Goal: Information Seeking & Learning: Learn about a topic

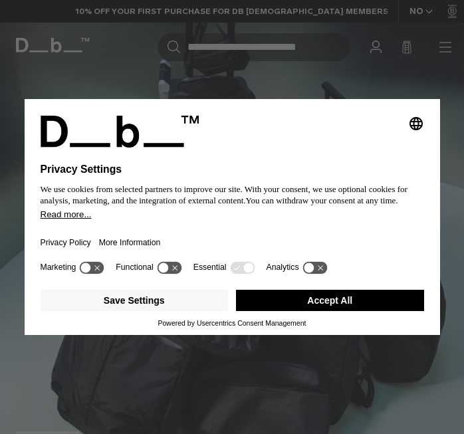
click at [264, 300] on button "Accept All" at bounding box center [330, 300] width 188 height 21
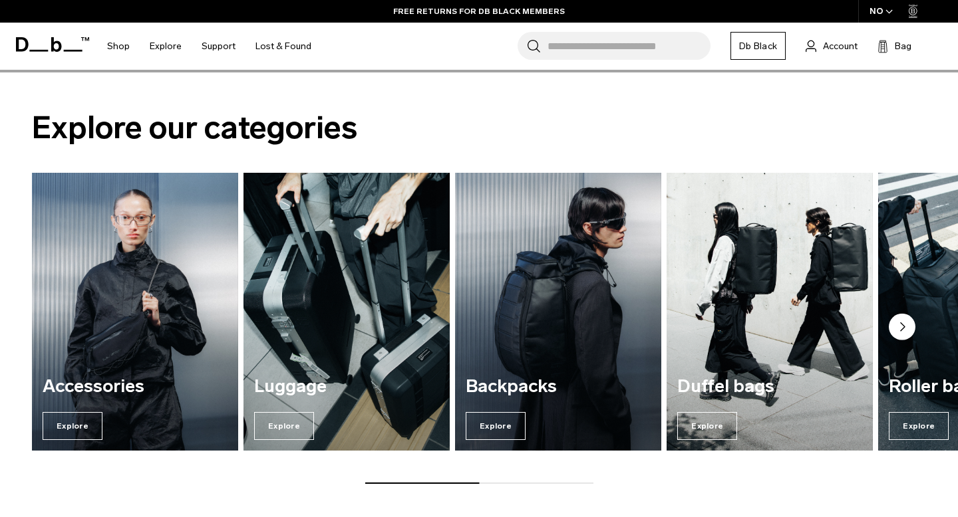
scroll to position [1397, 0]
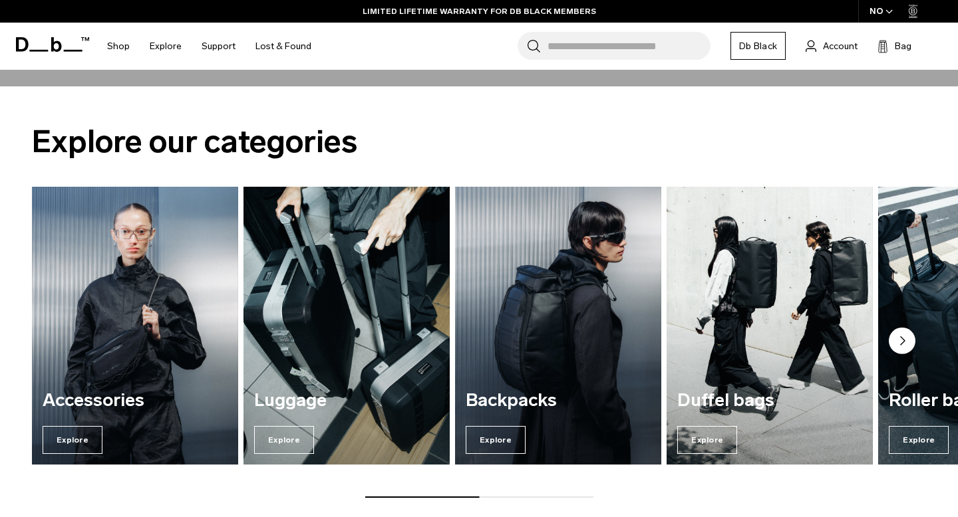
click at [464, 341] on circle "Next slide" at bounding box center [902, 341] width 27 height 27
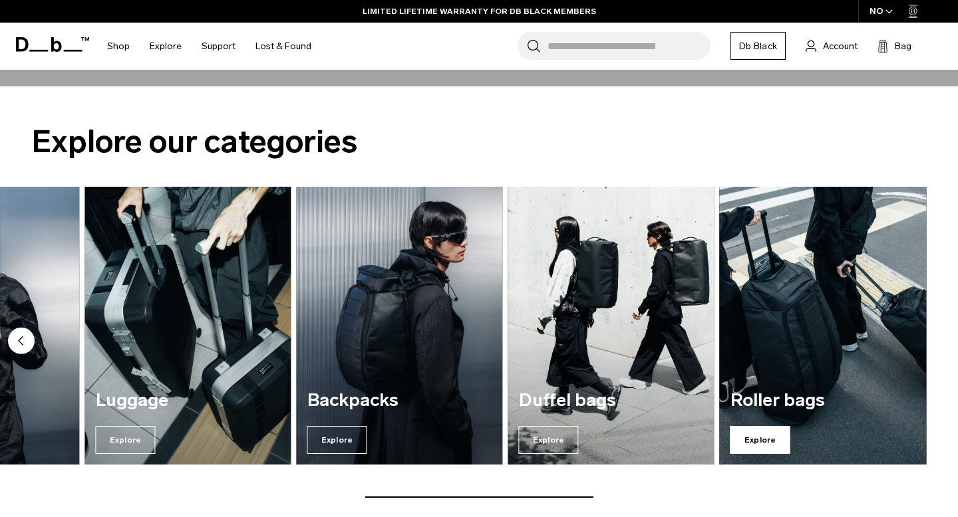
click at [464, 434] on span "Explore" at bounding box center [760, 440] width 60 height 28
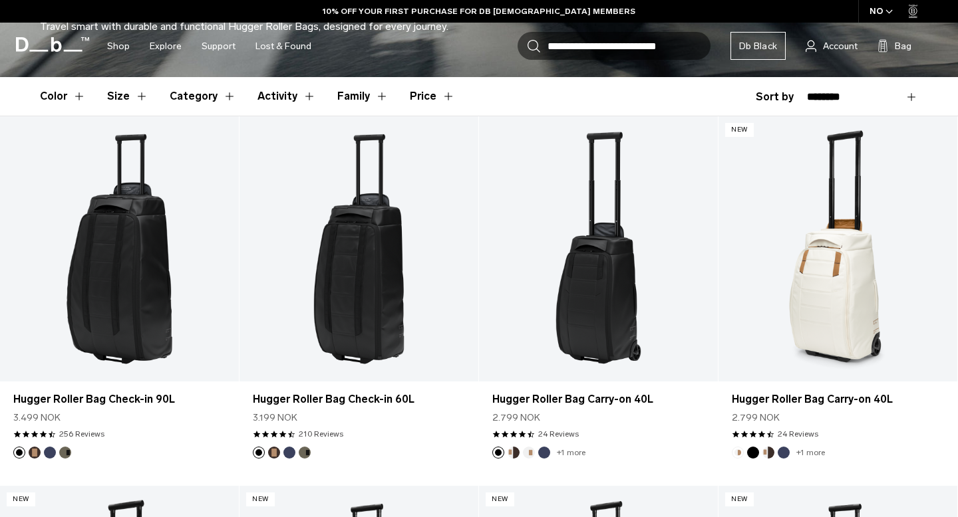
scroll to position [410, 0]
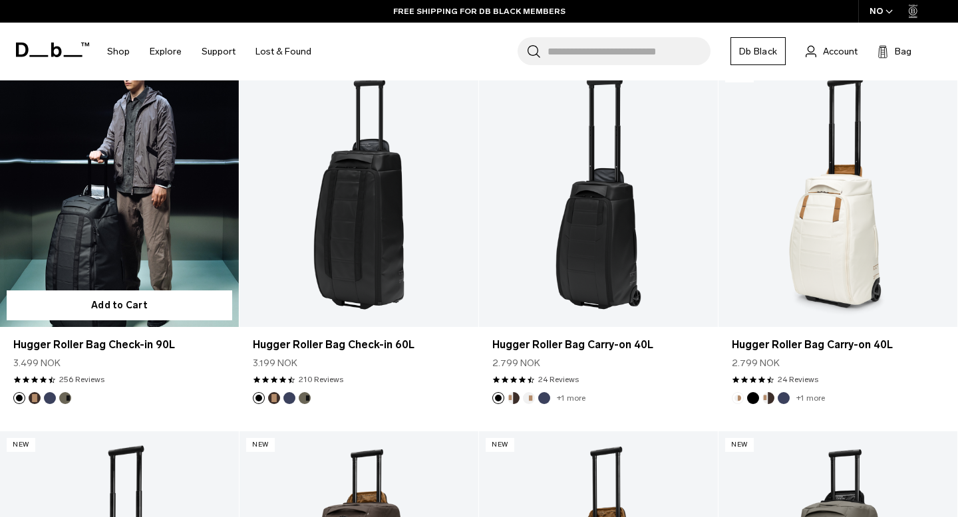
click at [38, 397] on button "Espresso" at bounding box center [35, 398] width 12 height 12
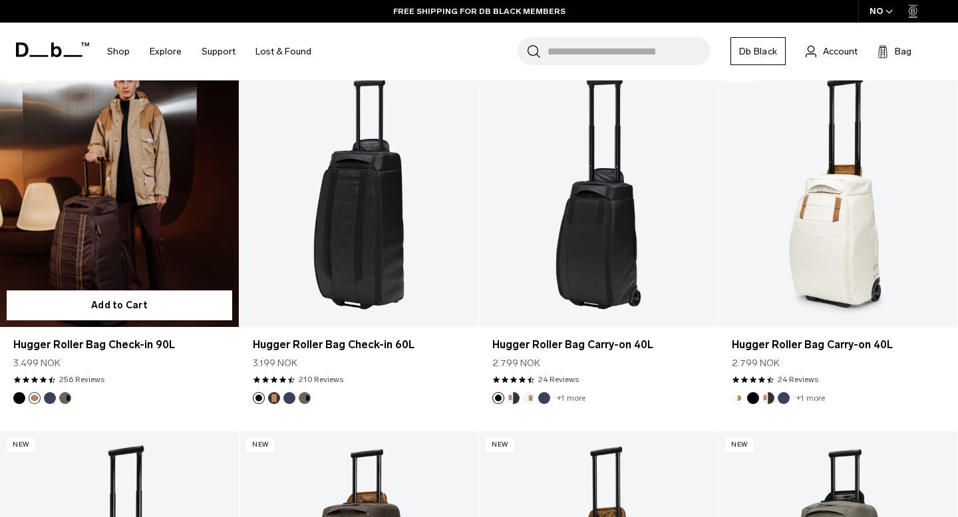
click at [55, 396] on button "Blue Hour" at bounding box center [50, 398] width 12 height 12
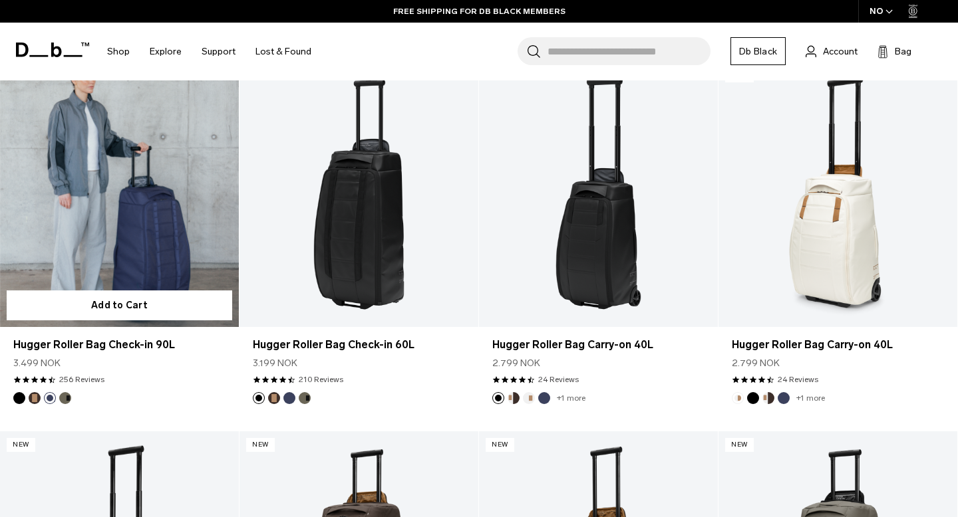
click at [65, 396] on button "Forest Green" at bounding box center [65, 398] width 12 height 12
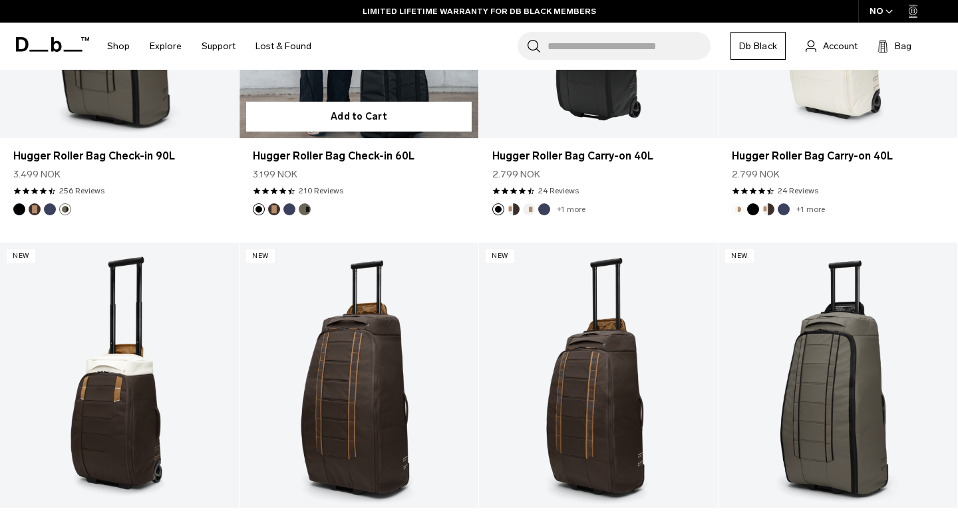
scroll to position [599, 0]
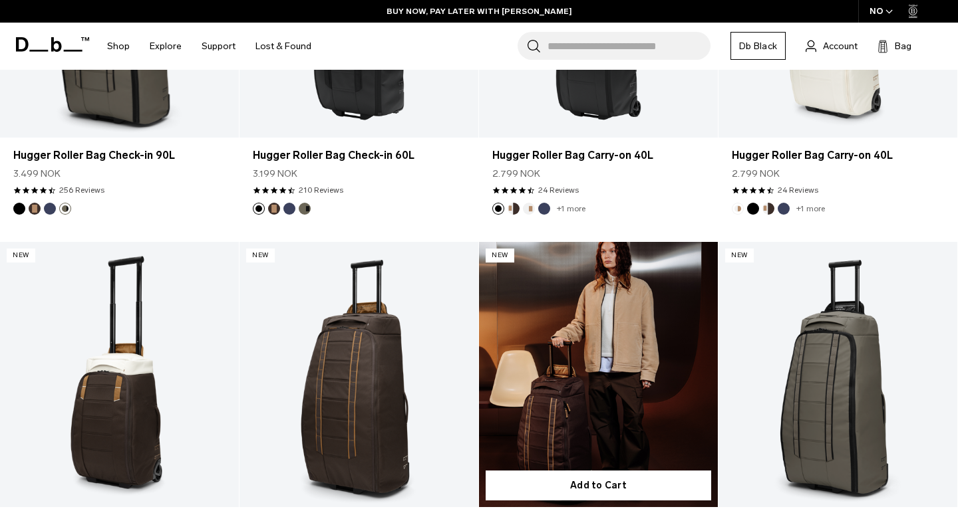
click at [664, 368] on link "Hugger Roller Bag Check-in 60L" at bounding box center [598, 374] width 239 height 265
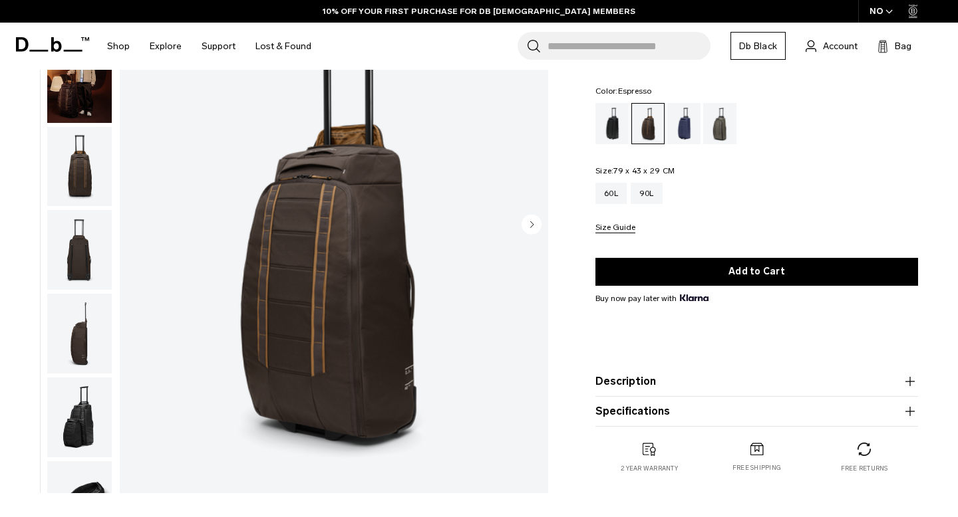
click at [78, 349] on img "button" at bounding box center [79, 334] width 65 height 80
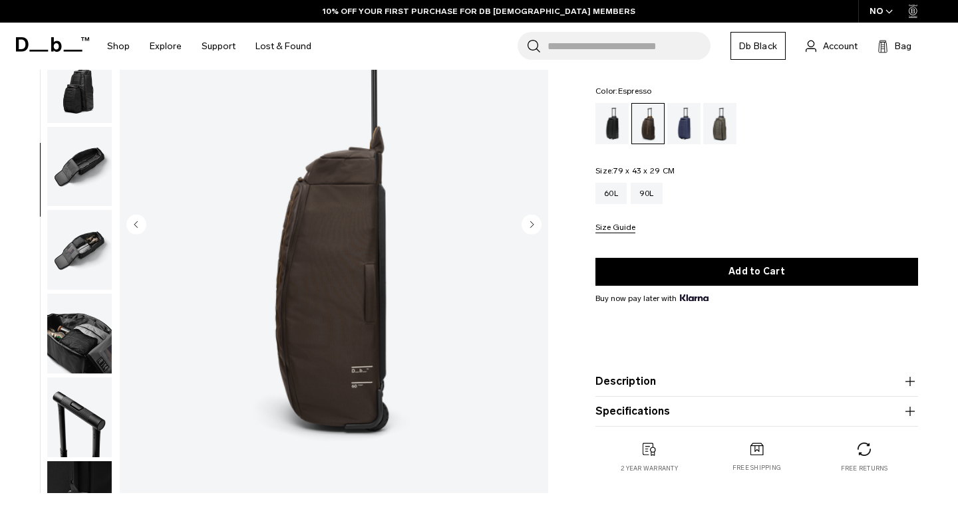
click at [104, 296] on img "button" at bounding box center [79, 334] width 65 height 80
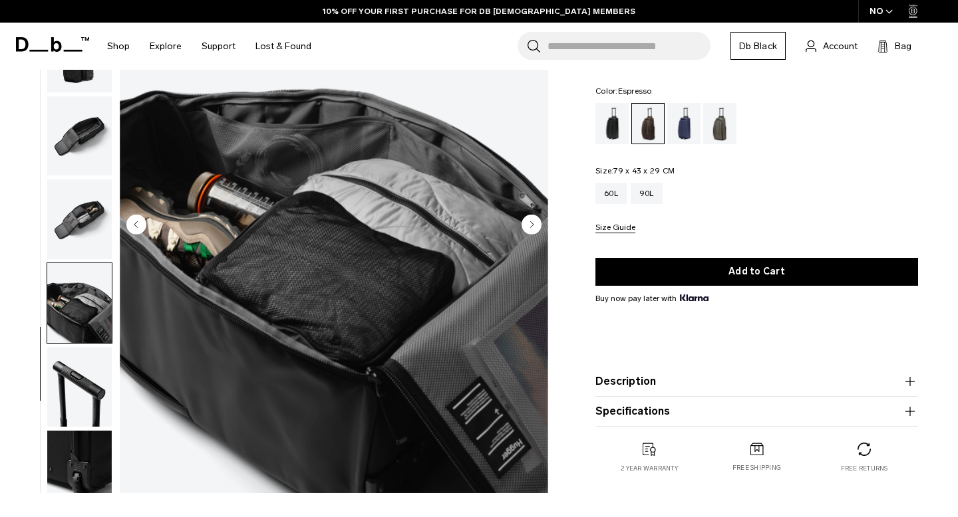
scroll to position [382, 0]
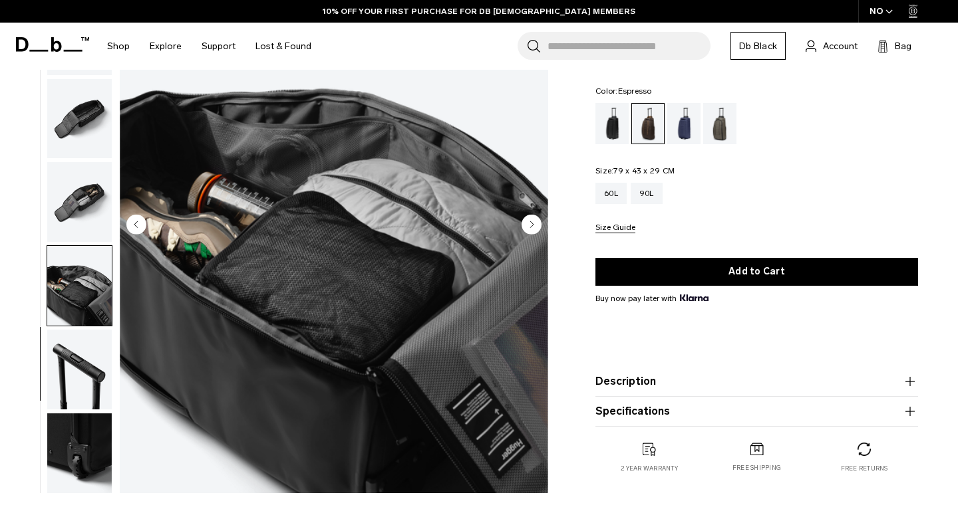
click at [92, 186] on img "button" at bounding box center [79, 202] width 65 height 80
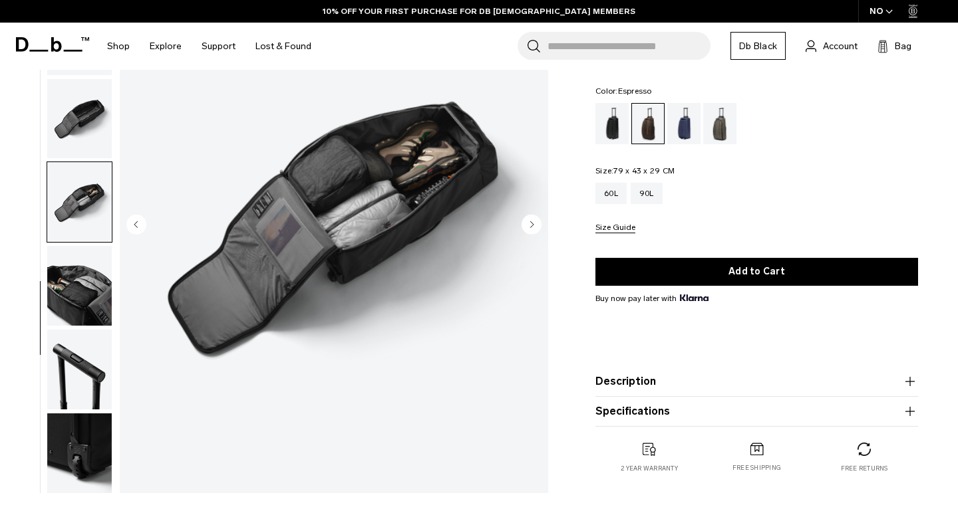
click at [75, 369] on img "button" at bounding box center [79, 370] width 65 height 80
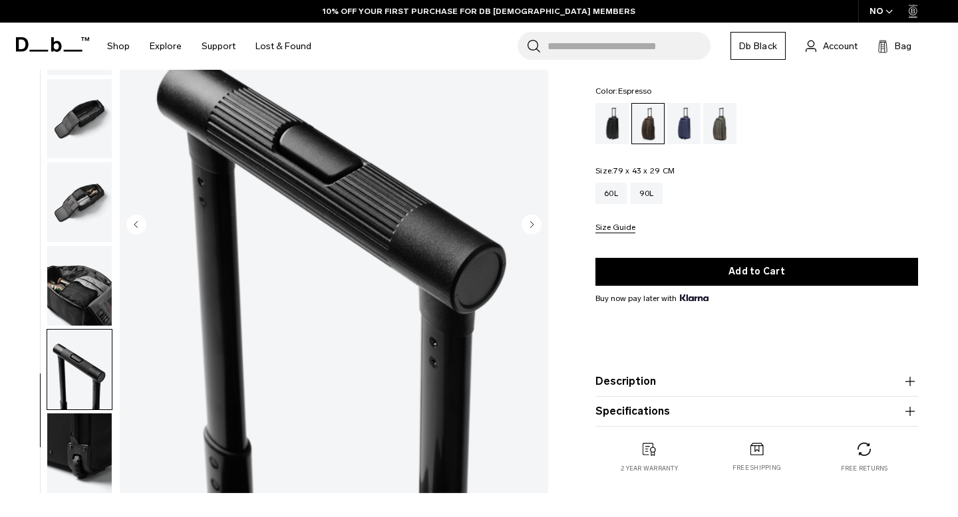
click at [87, 438] on img "button" at bounding box center [79, 454] width 65 height 80
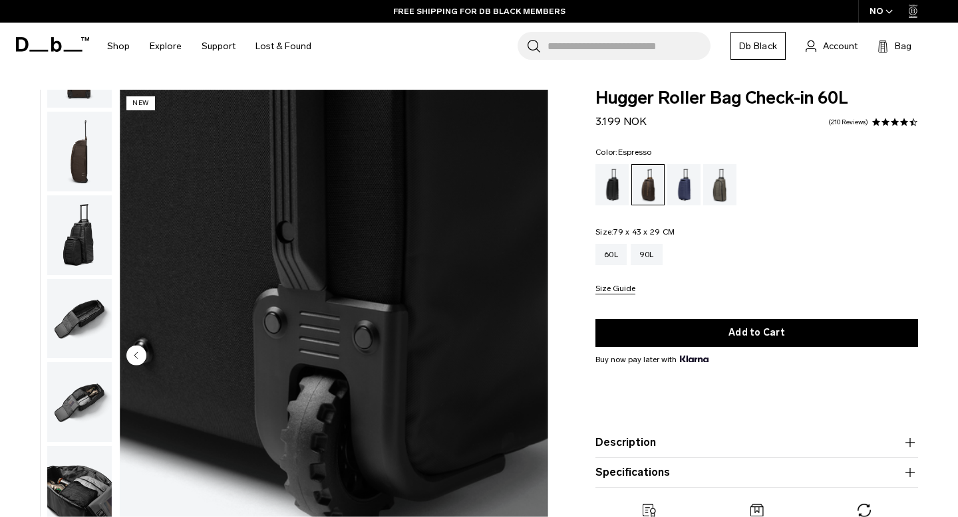
scroll to position [276, 0]
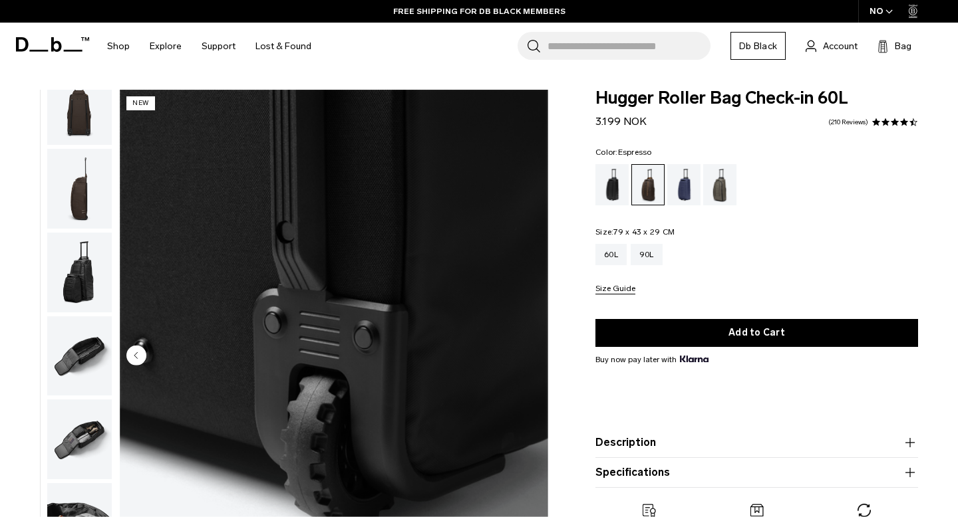
click at [80, 118] on img "button" at bounding box center [79, 105] width 65 height 80
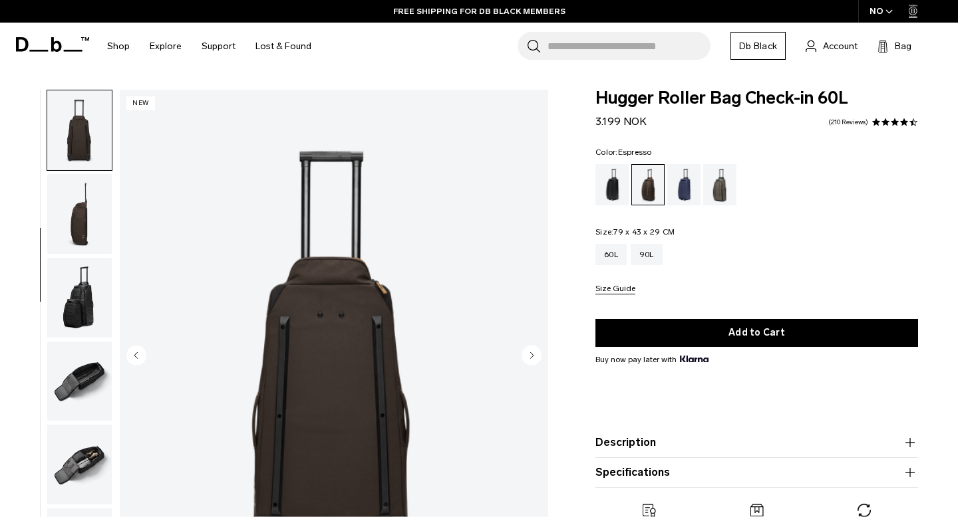
click at [84, 295] on img "button" at bounding box center [79, 298] width 65 height 80
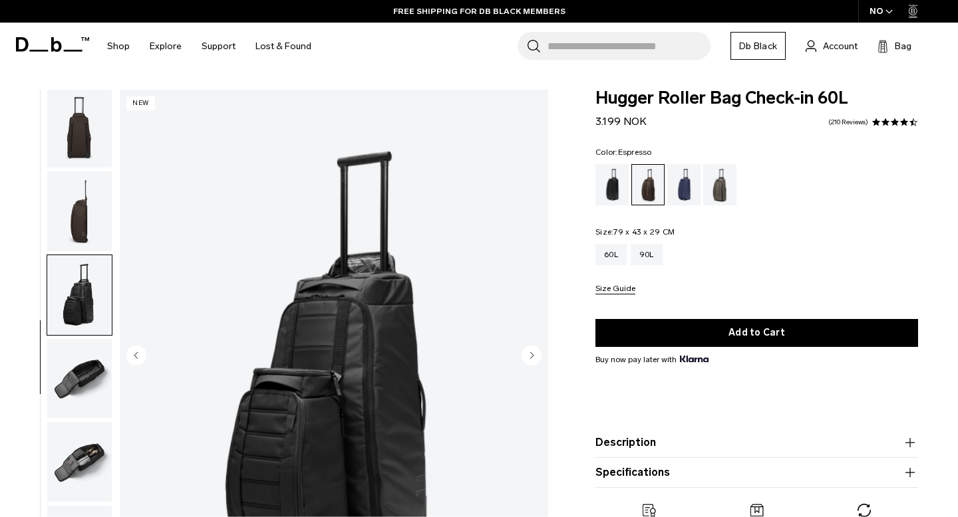
click at [66, 127] on img "button" at bounding box center [79, 128] width 65 height 80
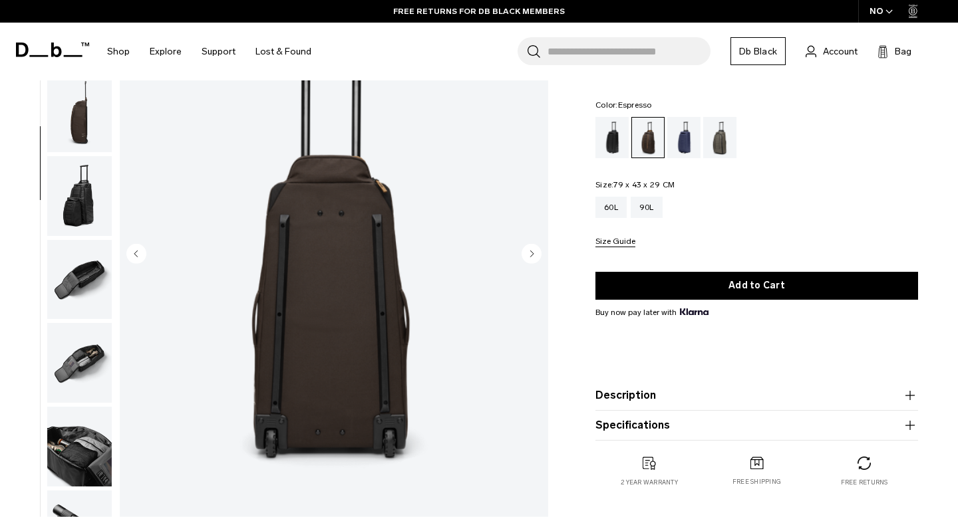
scroll to position [0, 0]
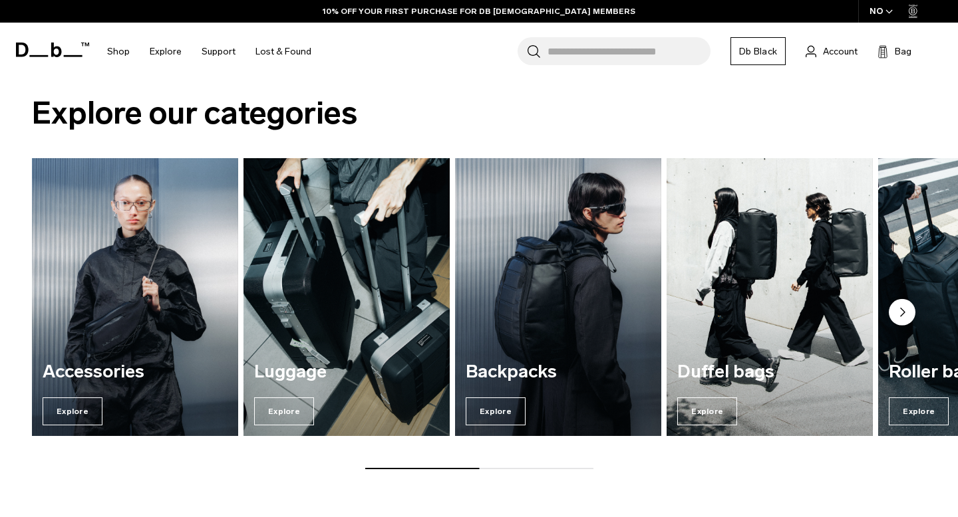
scroll to position [1425, 0]
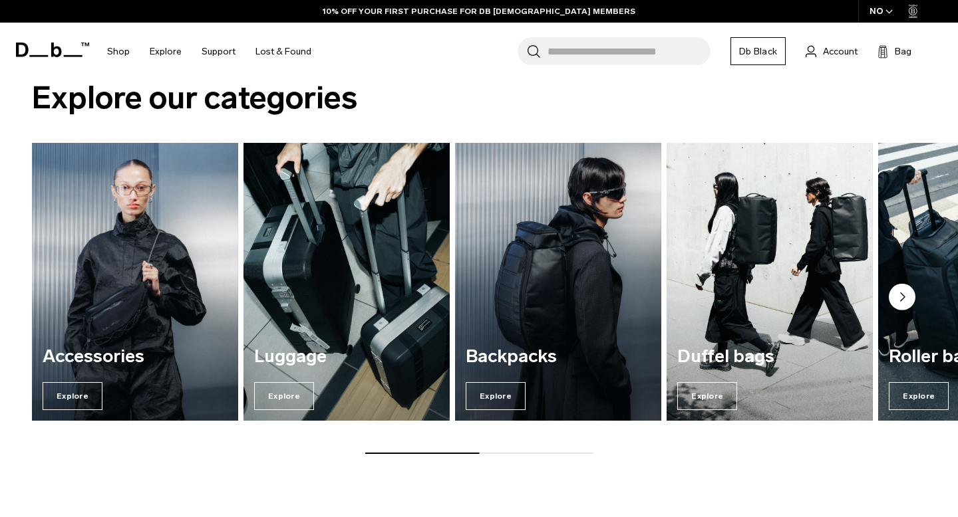
click at [293, 442] on div "Accessories Explore [GEOGRAPHIC_DATA] Explore Backpacks Explore Duffel bags Exp…" at bounding box center [479, 299] width 958 height 312
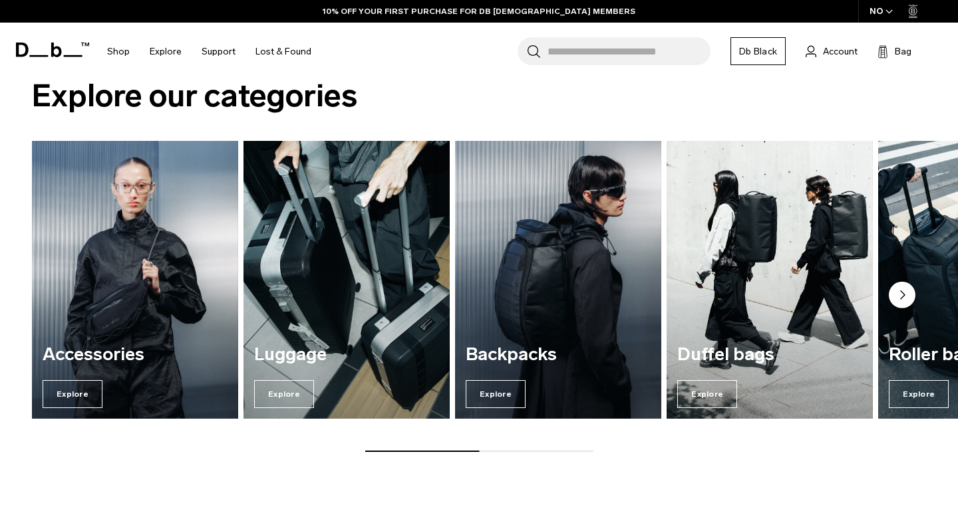
scroll to position [1442, 0]
